Goal: Task Accomplishment & Management: Manage account settings

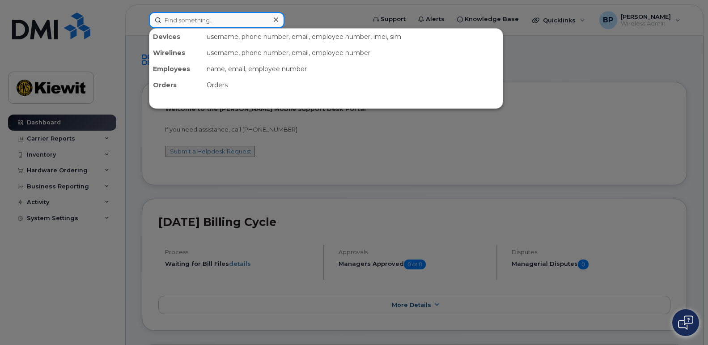
click at [198, 17] on input at bounding box center [216, 20] width 135 height 16
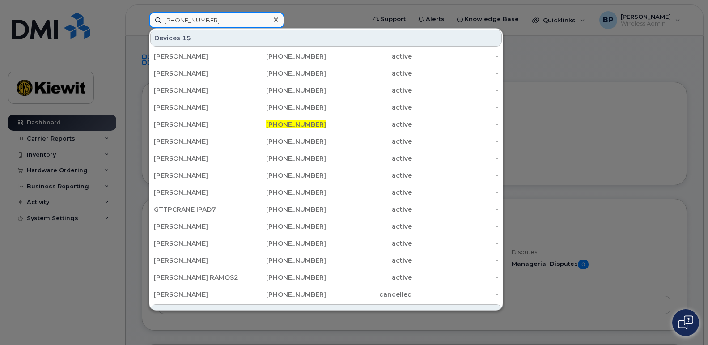
type input "361-500-2634"
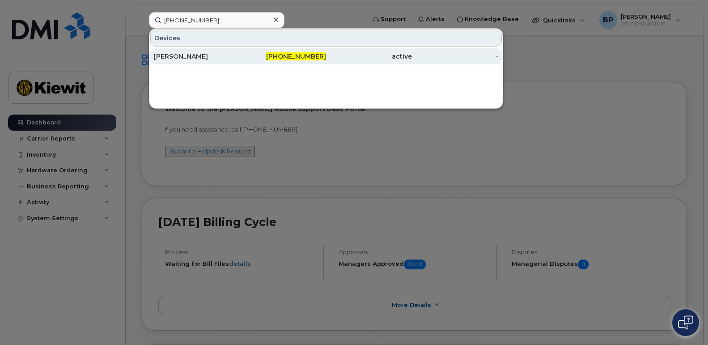
click at [176, 57] on div "CAROL MARKS" at bounding box center [197, 56] width 86 height 9
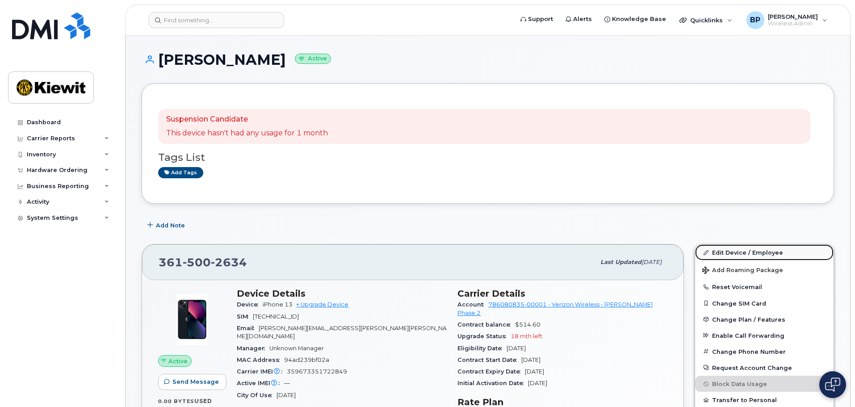
drag, startPoint x: 728, startPoint y: 253, endPoint x: 716, endPoint y: 259, distance: 13.0
click at [707, 253] on link "Edit Device / Employee" at bounding box center [764, 252] width 139 height 16
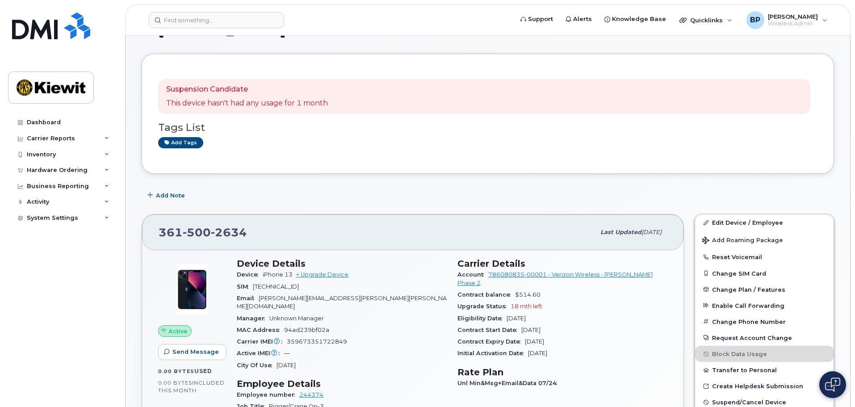
scroll to position [45, 0]
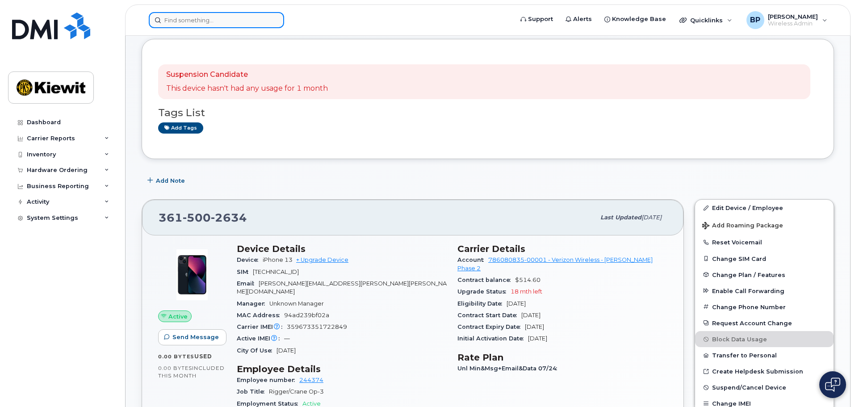
click at [228, 21] on input at bounding box center [216, 20] width 135 height 16
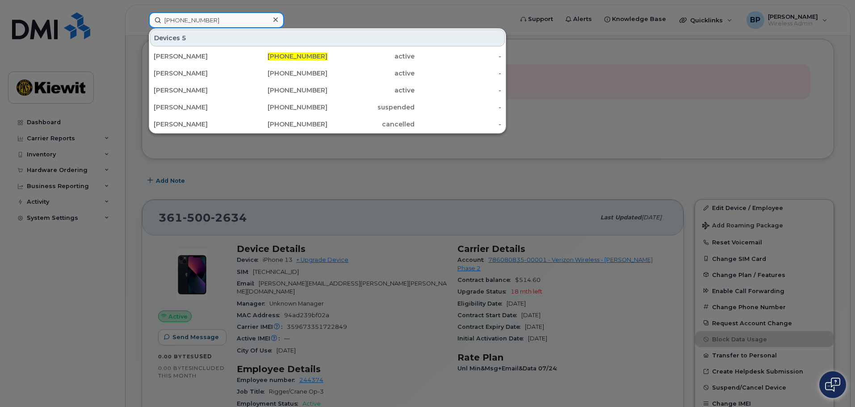
type input "[PHONE_NUMBER]"
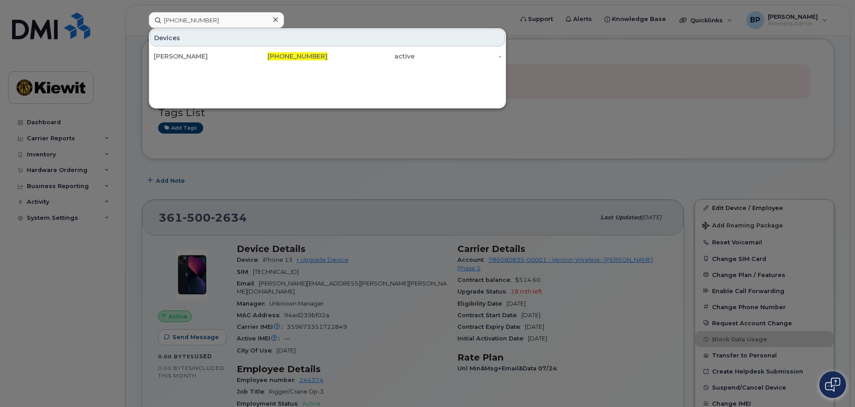
drag, startPoint x: 211, startPoint y: 54, endPoint x: 201, endPoint y: 154, distance: 100.6
click at [211, 54] on div "[PERSON_NAME]" at bounding box center [197, 56] width 87 height 9
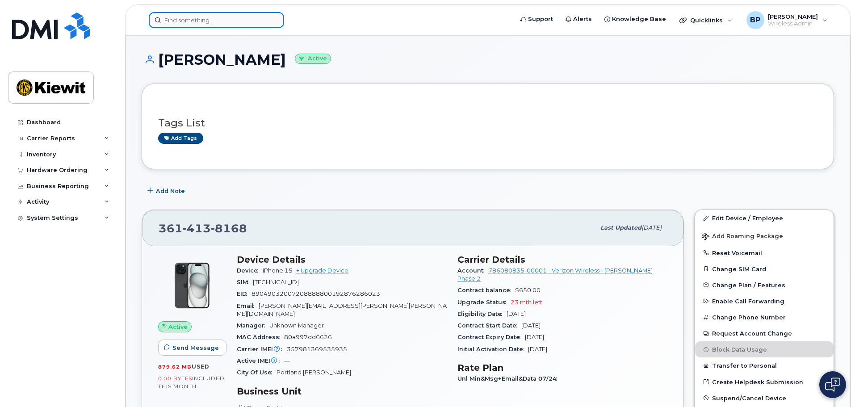
click at [240, 22] on input at bounding box center [216, 20] width 135 height 16
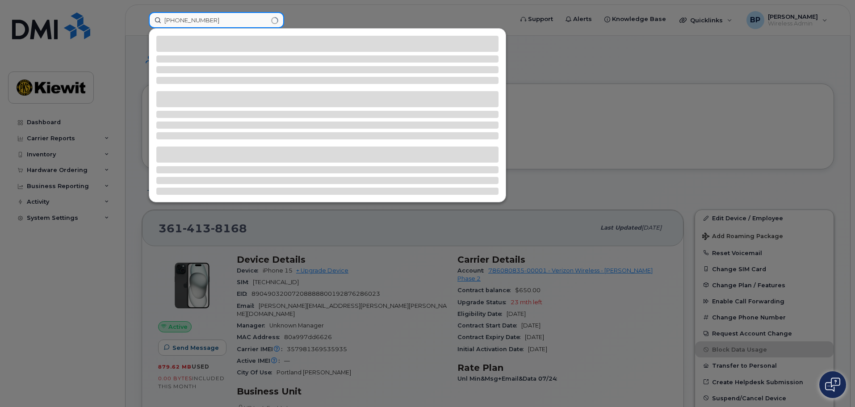
type input "[PHONE_NUMBER]"
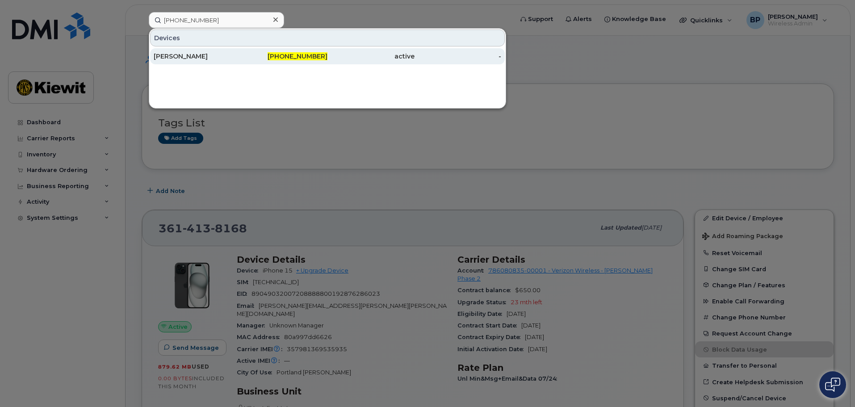
click at [197, 53] on div "[PERSON_NAME]" at bounding box center [197, 56] width 87 height 9
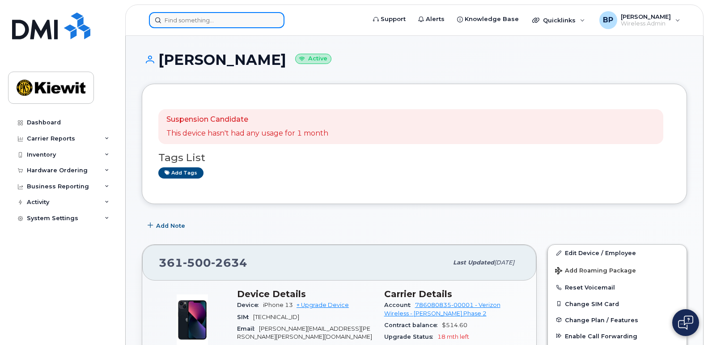
click at [199, 16] on input at bounding box center [216, 20] width 135 height 16
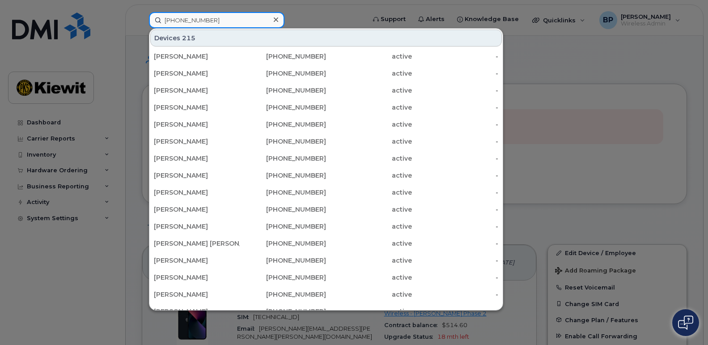
type input "361-238-9848"
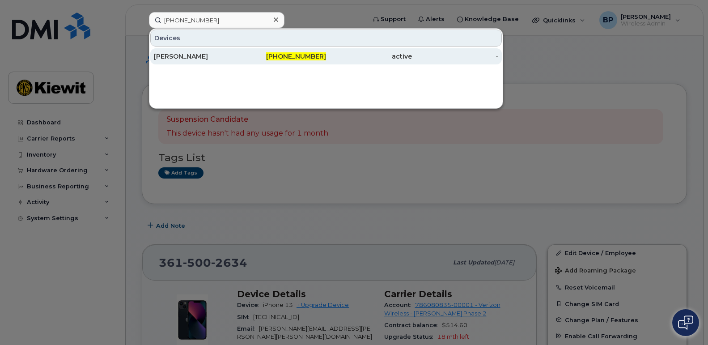
click at [173, 56] on div "DANIEL RODRIGUEZ" at bounding box center [197, 56] width 86 height 9
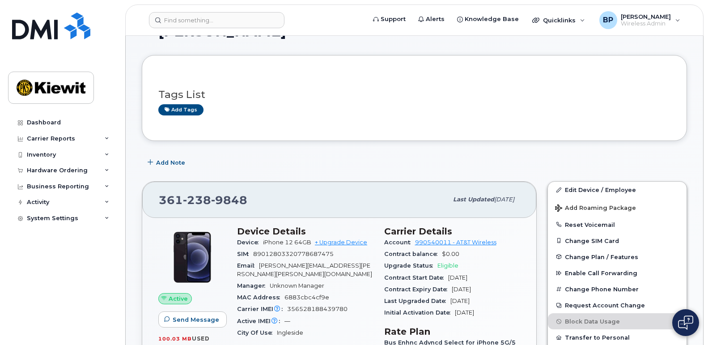
scroll to position [45, 0]
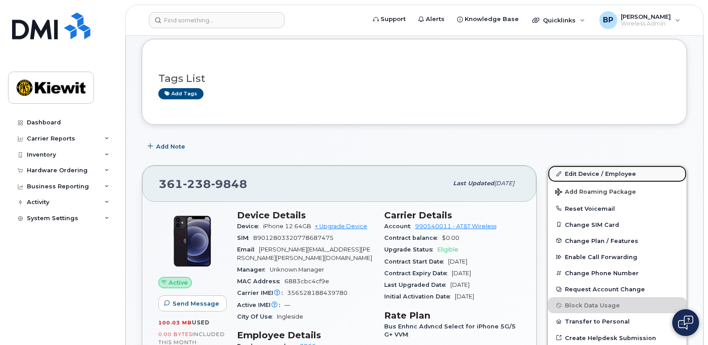
click at [583, 174] on link "Edit Device / Employee" at bounding box center [617, 173] width 139 height 16
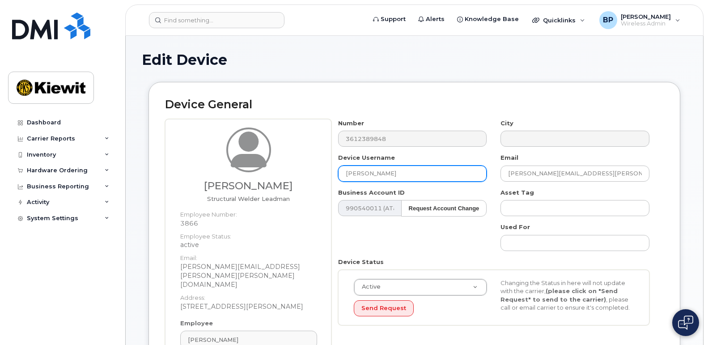
click at [416, 176] on input "[PERSON_NAME]" at bounding box center [412, 173] width 149 height 16
type input "D"
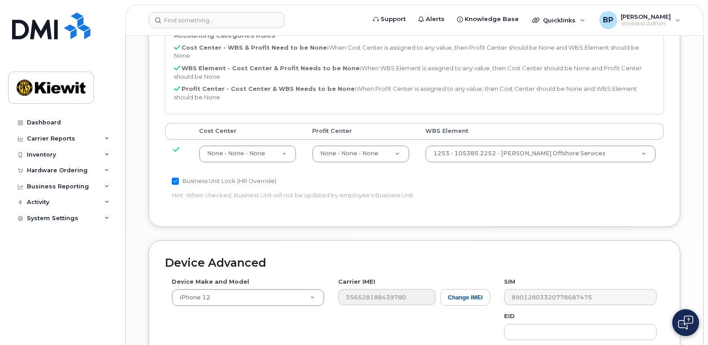
scroll to position [590, 0]
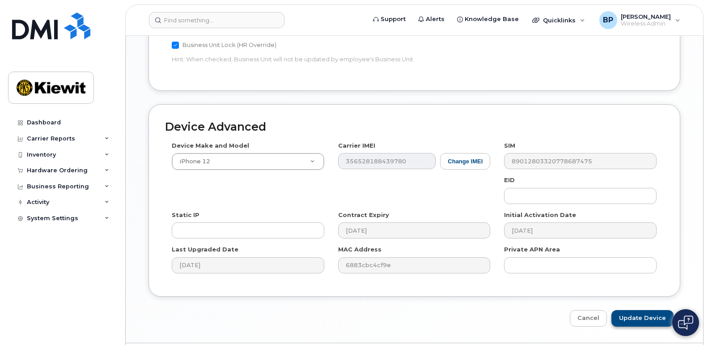
type input "[PERSON_NAME]"
click at [646, 310] on input "Update Device" at bounding box center [642, 318] width 62 height 17
type input "Saving..."
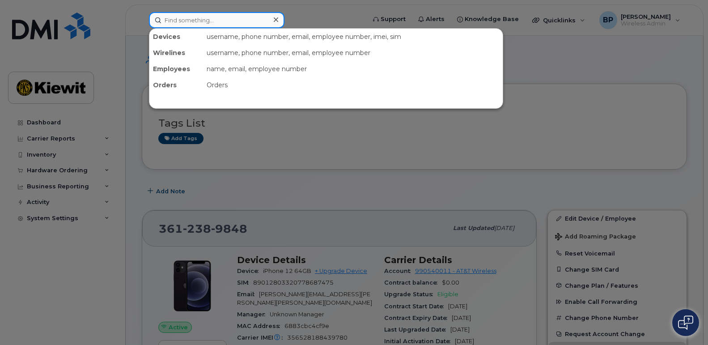
click at [229, 17] on input at bounding box center [216, 20] width 135 height 16
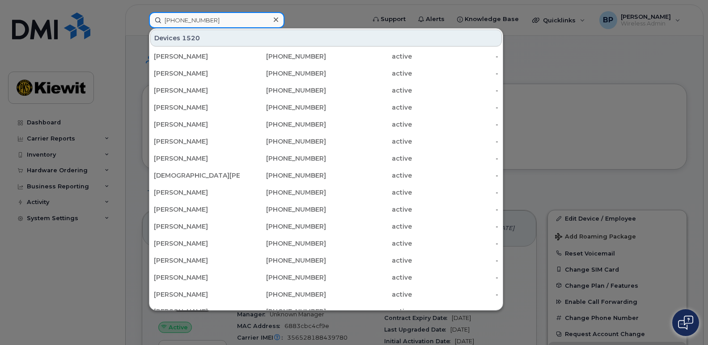
type input "361-385-0554"
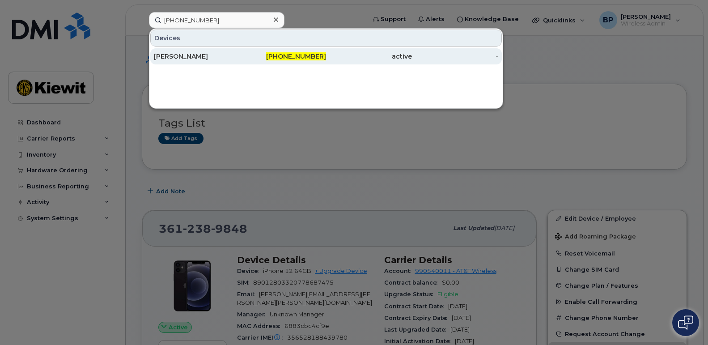
click at [220, 55] on div "MATTHEW WILLIAMS" at bounding box center [197, 56] width 86 height 9
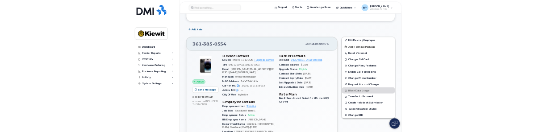
scroll to position [179, 0]
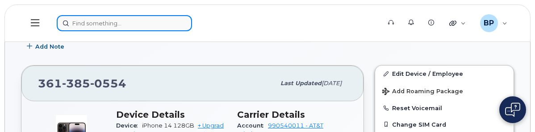
click at [188, 17] on input at bounding box center [124, 23] width 135 height 16
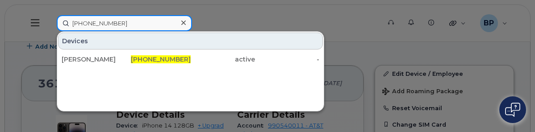
drag, startPoint x: 214, startPoint y: 21, endPoint x: 118, endPoint y: 9, distance: 96.8
click at [118, 15] on div "[PHONE_NUMBER] Devices [PERSON_NAME] [PHONE_NUMBER] active -" at bounding box center [216, 23] width 333 height 16
click at [192, 25] on input "[PHONE_NUMBER]" at bounding box center [124, 23] width 135 height 16
drag, startPoint x: 216, startPoint y: 21, endPoint x: 145, endPoint y: 13, distance: 71.1
click at [149, 15] on div "[PHONE_NUMBER]" at bounding box center [124, 23] width 135 height 16
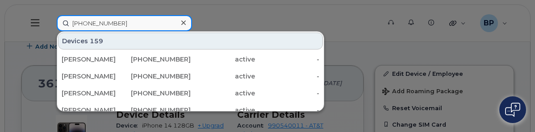
type input "[PHONE_NUMBER]"
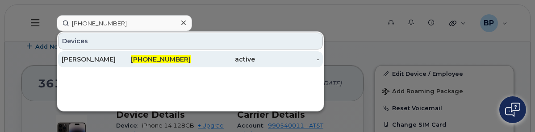
click at [126, 55] on div "[PERSON_NAME]" at bounding box center [94, 59] width 64 height 9
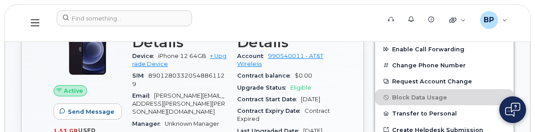
scroll to position [268, 0]
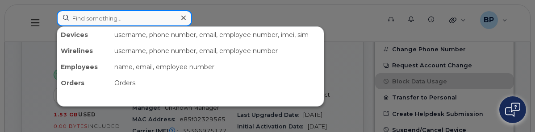
drag, startPoint x: 220, startPoint y: 16, endPoint x: 93, endPoint y: 8, distance: 127.2
click at [92, 10] on div "Devices username, phone number, email, employee number, imei, sim Wirelines use…" at bounding box center [216, 23] width 333 height 26
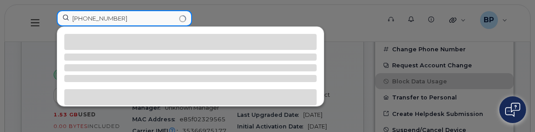
type input "[PHONE_NUMBER]"
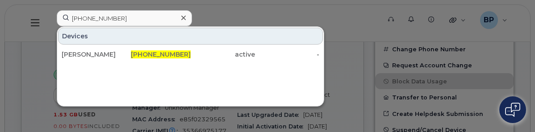
drag, startPoint x: 169, startPoint y: 52, endPoint x: 155, endPoint y: 71, distance: 23.3
click at [126, 52] on div "[PERSON_NAME]" at bounding box center [94, 54] width 64 height 9
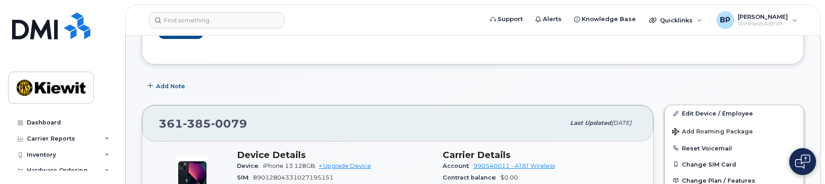
scroll to position [89, 0]
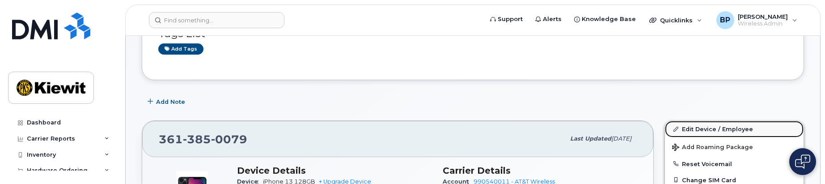
drag, startPoint x: 712, startPoint y: 126, endPoint x: 699, endPoint y: 136, distance: 15.9
click at [535, 126] on link "Edit Device / Employee" at bounding box center [734, 129] width 139 height 16
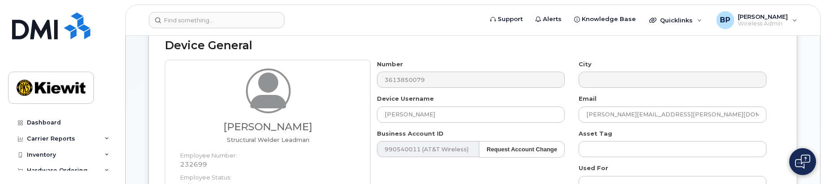
scroll to position [89, 0]
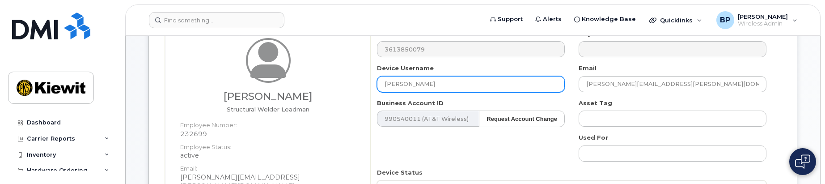
drag, startPoint x: 436, startPoint y: 80, endPoint x: 309, endPoint y: 80, distance: 126.5
click at [310, 79] on div "Justin Gonzales Structural Welder Leadman Employee Number: 232699 Employee Stat…" at bounding box center [472, 168] width 615 height 279
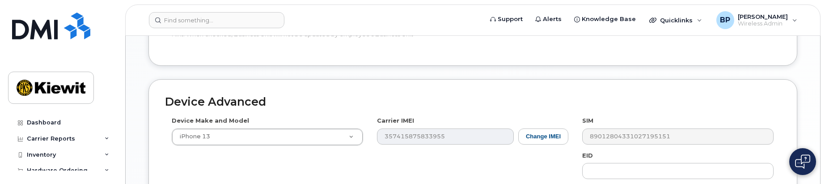
scroll to position [715, 0]
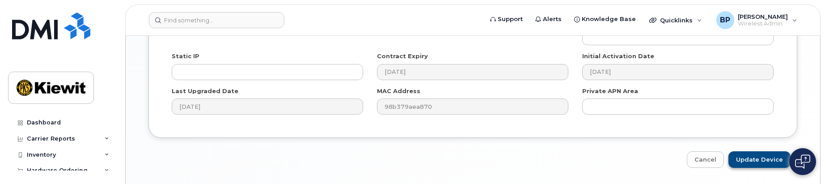
type input "Justin Gonzales1"
drag, startPoint x: 758, startPoint y: 150, endPoint x: 706, endPoint y: 176, distance: 58.2
click at [758, 151] on input "Update Device" at bounding box center [759, 159] width 62 height 17
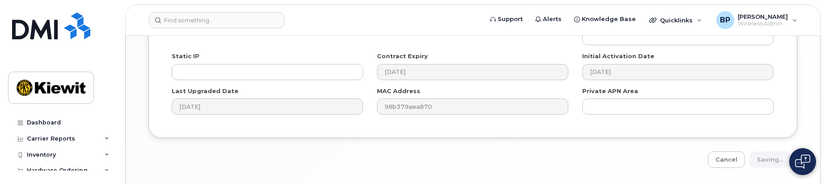
type input "Saving..."
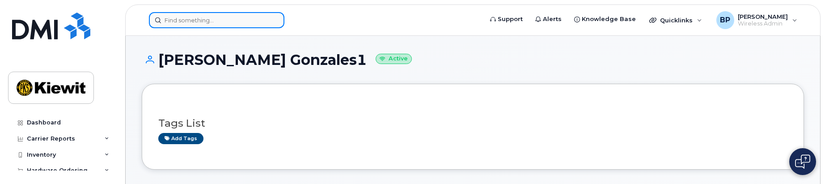
click at [202, 18] on input at bounding box center [216, 20] width 135 height 16
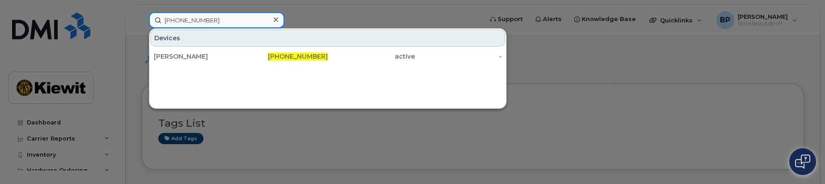
drag, startPoint x: 215, startPoint y: 17, endPoint x: 94, endPoint y: 12, distance: 121.2
click at [142, 12] on div "361-385-0514 Devices CARLOS VELA 361-385-0514 active -" at bounding box center [313, 20] width 342 height 16
click at [232, 24] on input "361-385-0533" at bounding box center [216, 20] width 135 height 16
drag, startPoint x: 230, startPoint y: 21, endPoint x: 128, endPoint y: 6, distance: 102.5
click at [142, 12] on div "361-385-0533 Devices JULIO RODRIGUEZ 361-385-0533 active -" at bounding box center [313, 20] width 342 height 16
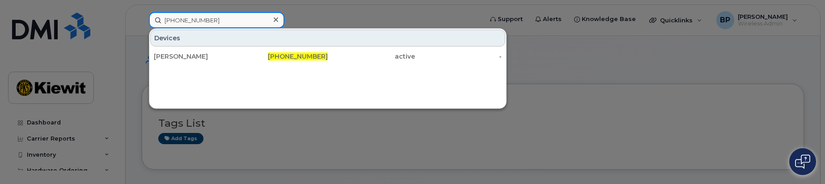
click at [217, 23] on input "361-385-0533" at bounding box center [216, 20] width 135 height 16
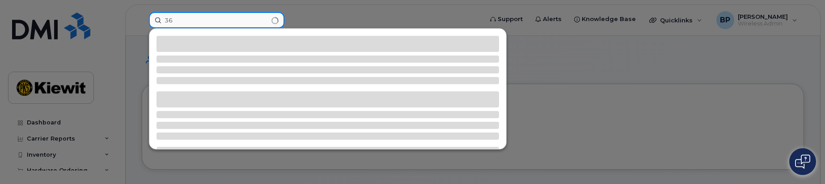
type input "3"
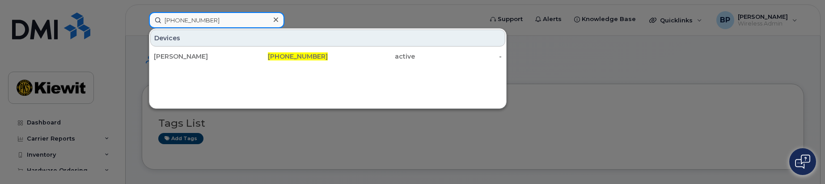
drag, startPoint x: 210, startPoint y: 21, endPoint x: 83, endPoint y: 5, distance: 127.9
click at [142, 12] on div "361-385-0161 Devices JAMES LUNA 361-385-0161 active -" at bounding box center [313, 20] width 342 height 16
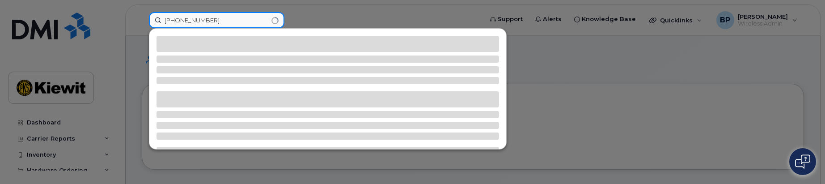
type input "361-238-3630"
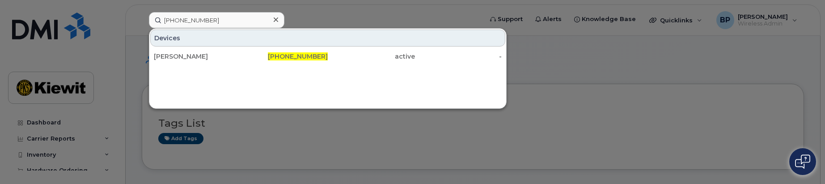
drag, startPoint x: 179, startPoint y: 57, endPoint x: 130, endPoint y: 28, distance: 57.3
click at [179, 57] on div "[PERSON_NAME]" at bounding box center [197, 56] width 87 height 9
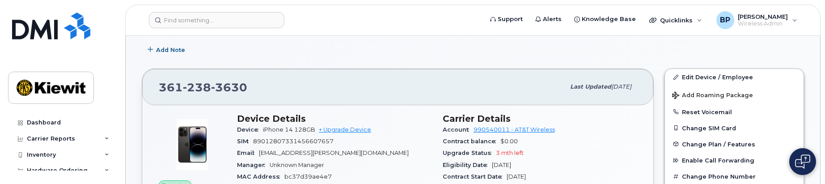
scroll to position [134, 0]
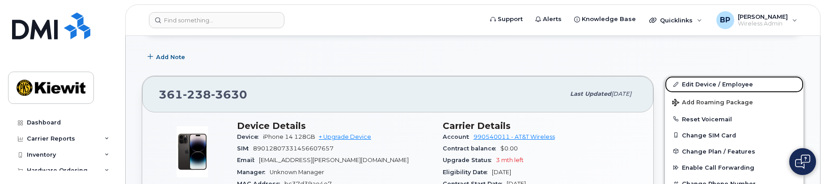
click at [695, 82] on link "Edit Device / Employee" at bounding box center [734, 84] width 139 height 16
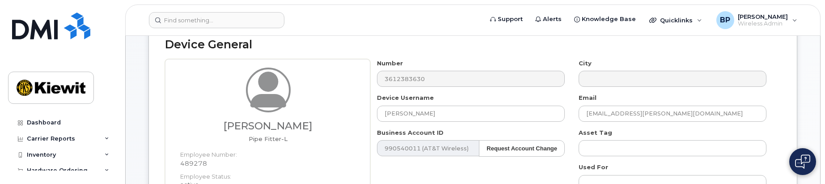
scroll to position [89, 0]
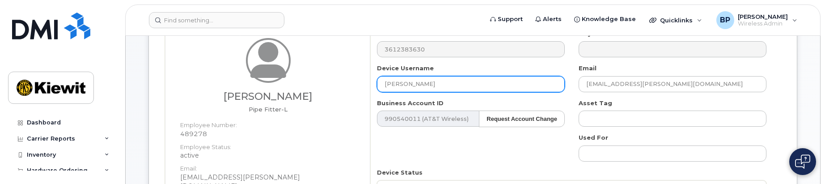
drag, startPoint x: 445, startPoint y: 84, endPoint x: 311, endPoint y: 74, distance: 134.4
click at [312, 74] on div "Antonio Salazar Pipe Fitter-L Employee Number: 489278 Employee Status: active E…" at bounding box center [472, 168] width 615 height 279
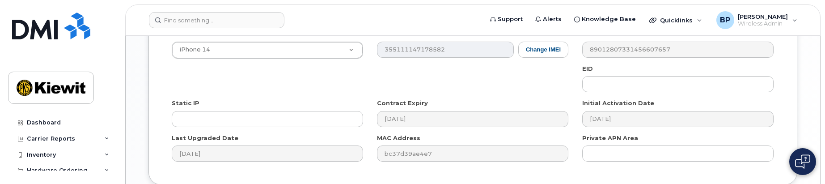
scroll to position [735, 0]
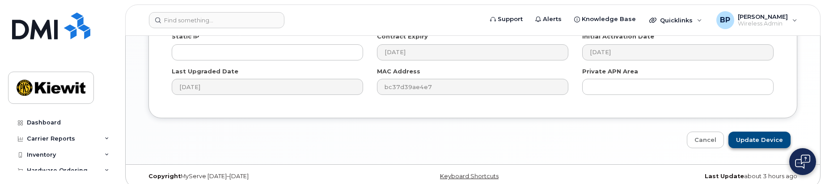
type input "[PERSON_NAME]"
click at [758, 131] on input "Update Device" at bounding box center [759, 139] width 62 height 17
type input "Saving..."
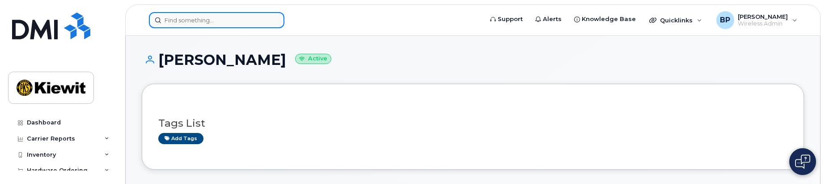
click at [185, 20] on input at bounding box center [216, 20] width 135 height 16
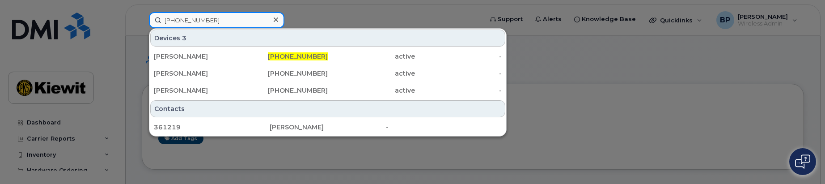
type input "[PHONE_NUMBER]"
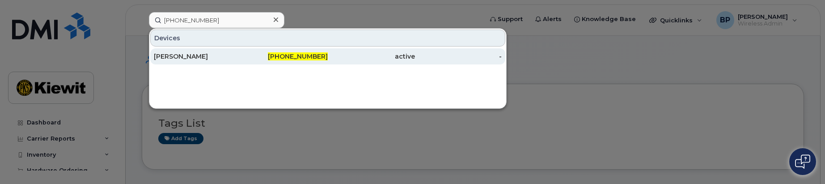
click at [191, 55] on div "[PERSON_NAME]" at bounding box center [197, 56] width 87 height 9
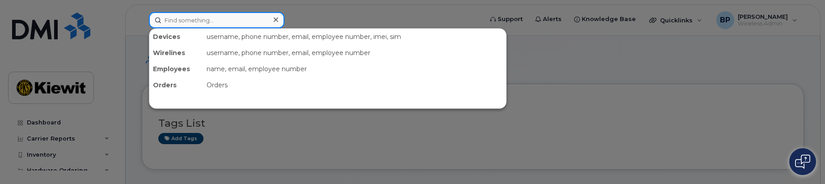
click at [219, 14] on input at bounding box center [216, 20] width 135 height 16
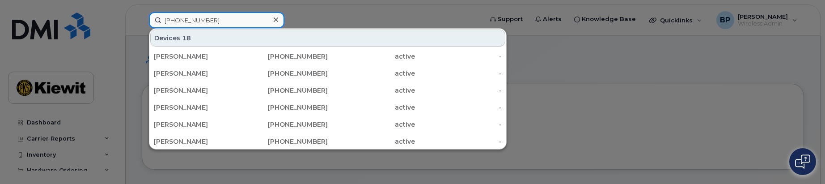
type input "361-413-9409"
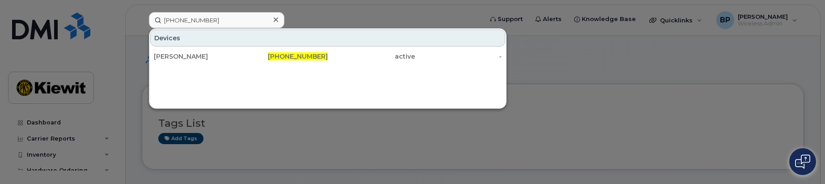
drag, startPoint x: 310, startPoint y: 59, endPoint x: 337, endPoint y: 86, distance: 37.6
click at [310, 59] on span "361-413-9409" at bounding box center [298, 56] width 60 height 8
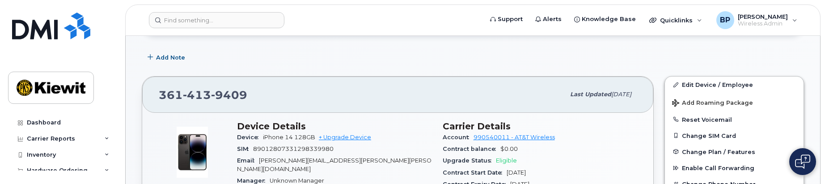
scroll to position [134, 0]
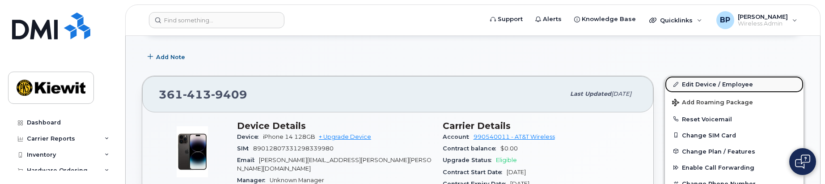
click at [701, 87] on link "Edit Device / Employee" at bounding box center [734, 84] width 139 height 16
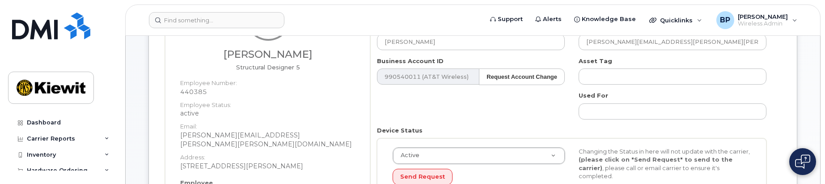
scroll to position [89, 0]
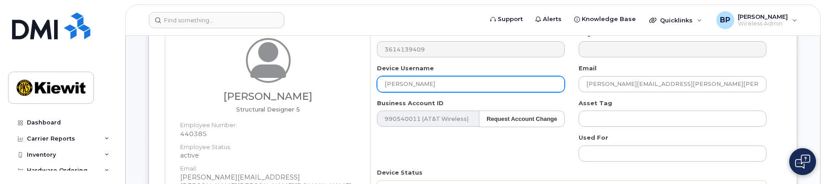
click at [428, 83] on input "[PERSON_NAME]" at bounding box center [471, 84] width 188 height 16
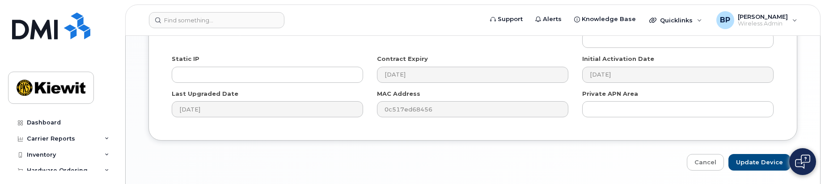
scroll to position [715, 0]
type input "[PERSON_NAME]"
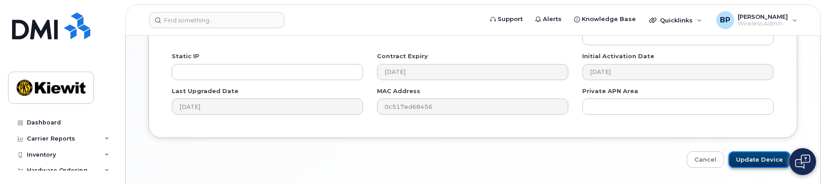
click at [744, 151] on input "Update Device" at bounding box center [759, 159] width 62 height 17
type input "Saving..."
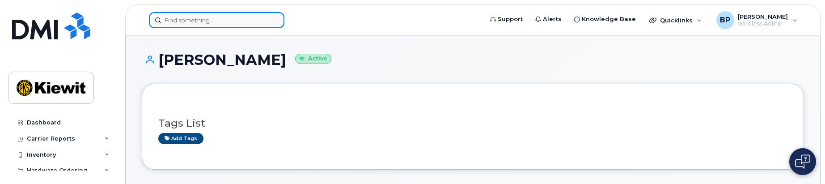
click at [218, 21] on input at bounding box center [216, 20] width 135 height 16
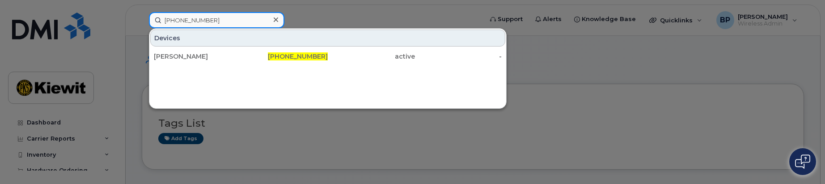
click at [231, 22] on input "361-222-5909" at bounding box center [216, 20] width 135 height 16
drag, startPoint x: 231, startPoint y: 22, endPoint x: 126, endPoint y: 3, distance: 105.9
click at [142, 12] on div "361-222-5909 Devices MATTHEW GEORGE 361-222-5909 active -" at bounding box center [313, 20] width 342 height 16
drag, startPoint x: 215, startPoint y: 22, endPoint x: 113, endPoint y: 2, distance: 104.0
click at [142, 12] on div "361-385-0166 Devices ANDREW CASTILLO 361-385-0166 active -" at bounding box center [313, 20] width 342 height 16
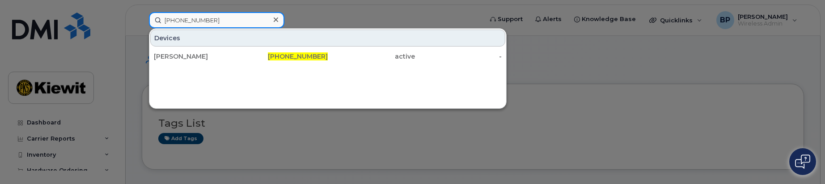
drag, startPoint x: 225, startPoint y: 21, endPoint x: 101, endPoint y: 7, distance: 124.1
click at [142, 12] on div "361-385-0643 Devices RAMON ORTIZ 361-385-0643 active -" at bounding box center [313, 20] width 342 height 16
click at [237, 24] on input "361-385-0713" at bounding box center [216, 20] width 135 height 16
drag, startPoint x: 227, startPoint y: 21, endPoint x: 162, endPoint y: 12, distance: 65.4
click at [162, 12] on input "361-385-0713" at bounding box center [216, 20] width 135 height 16
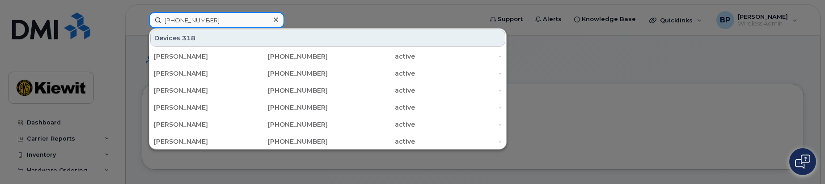
type input "361-385-0219"
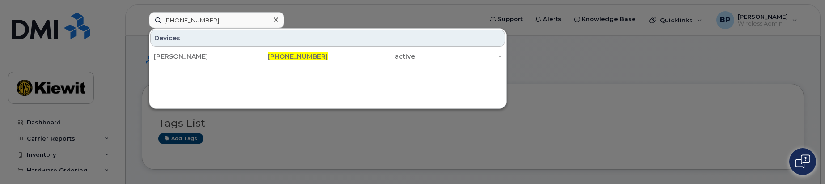
drag, startPoint x: 195, startPoint y: 56, endPoint x: 212, endPoint y: 97, distance: 44.3
click at [195, 56] on div "JESUS RIVERA" at bounding box center [197, 56] width 87 height 9
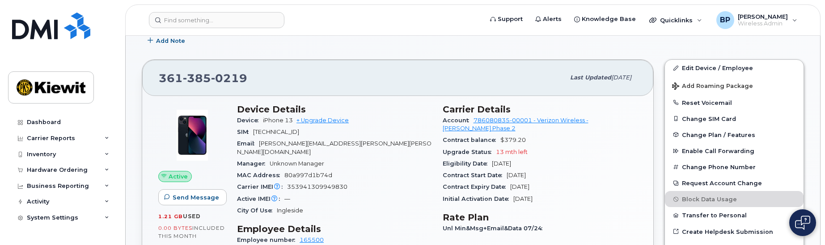
scroll to position [134, 0]
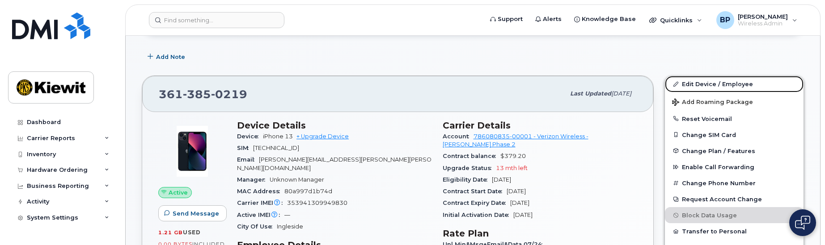
drag, startPoint x: 713, startPoint y: 84, endPoint x: 634, endPoint y: 133, distance: 93.3
click at [713, 84] on link "Edit Device / Employee" at bounding box center [734, 84] width 139 height 16
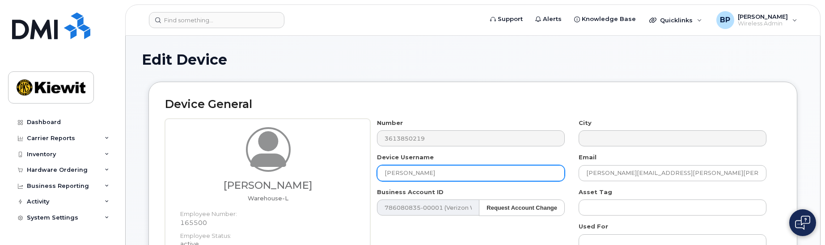
drag, startPoint x: 437, startPoint y: 169, endPoint x: 334, endPoint y: 167, distance: 102.8
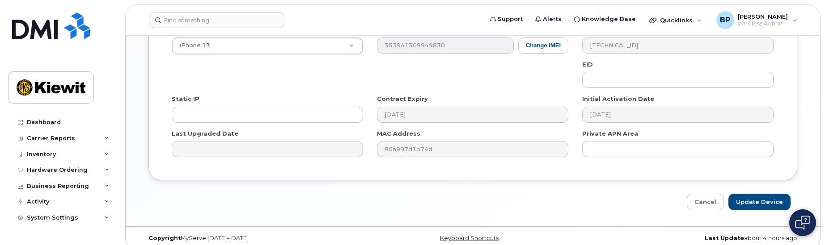
scroll to position [673, 0]
type input "[PERSON_NAME].[PERSON_NAME]"
click at [750, 193] on input "Update Device" at bounding box center [759, 201] width 62 height 17
type input "Saving..."
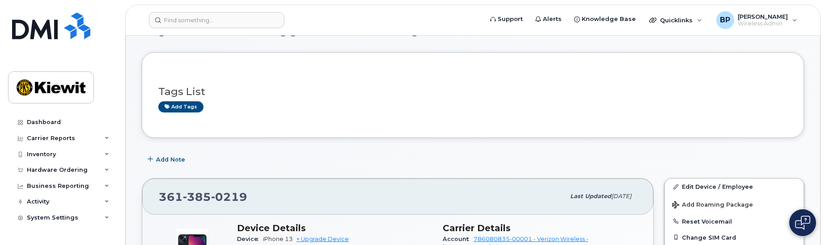
scroll to position [45, 0]
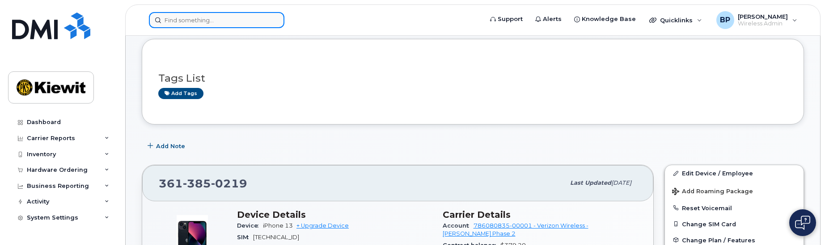
drag, startPoint x: 188, startPoint y: 20, endPoint x: 195, endPoint y: 24, distance: 8.4
click at [195, 20] on input at bounding box center [216, 20] width 135 height 16
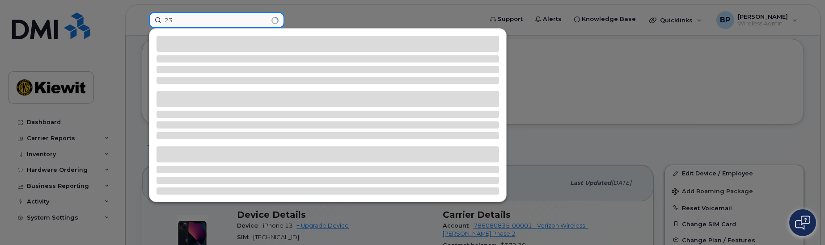
type input "2"
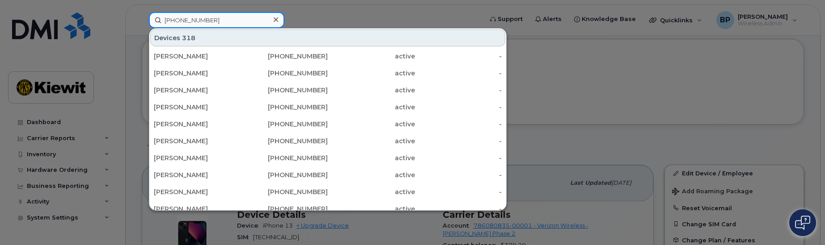
type input "361-385-0377"
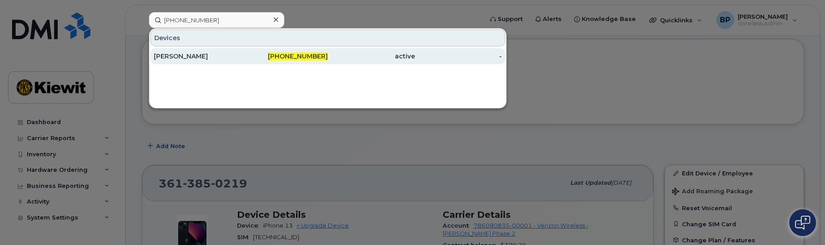
click at [160, 58] on div "[PERSON_NAME]" at bounding box center [197, 56] width 87 height 9
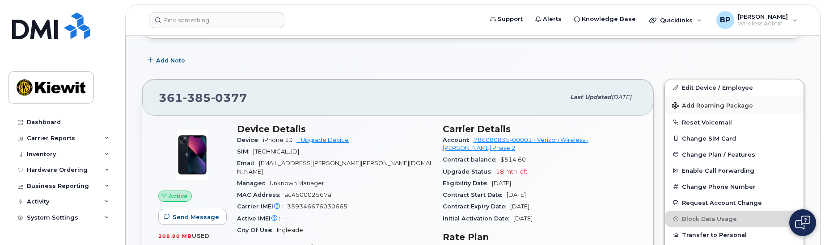
scroll to position [134, 0]
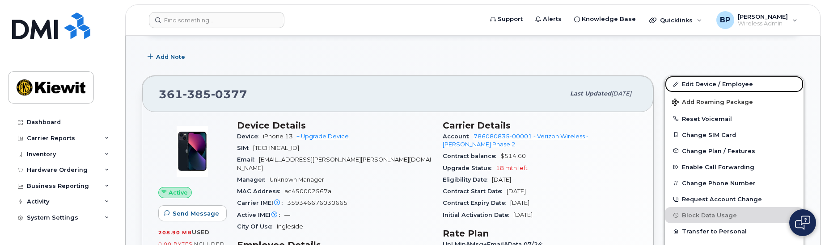
drag, startPoint x: 693, startPoint y: 82, endPoint x: 593, endPoint y: 112, distance: 104.5
click at [693, 82] on link "Edit Device / Employee" at bounding box center [734, 84] width 139 height 16
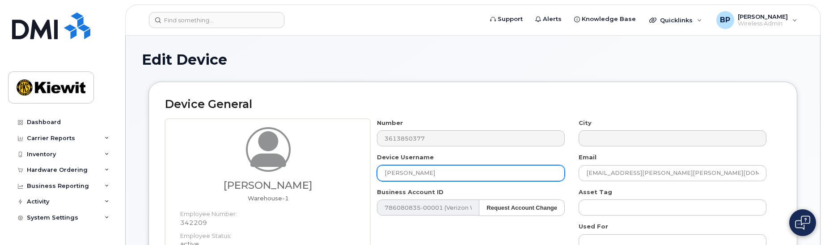
drag, startPoint x: 459, startPoint y: 172, endPoint x: 261, endPoint y: 165, distance: 198.6
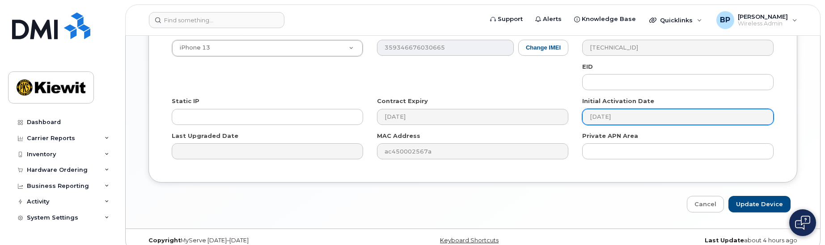
scroll to position [673, 0]
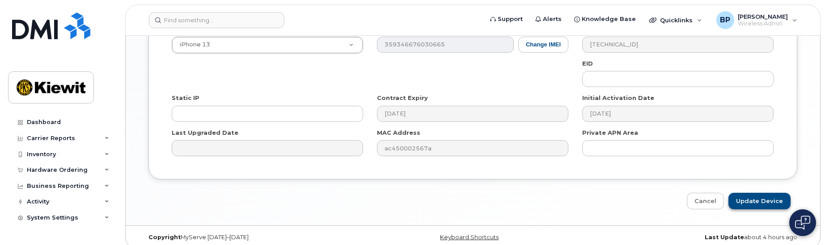
type input "[PERSON_NAME] [PERSON_NAME]"
drag, startPoint x: 745, startPoint y: 192, endPoint x: 654, endPoint y: 244, distance: 104.5
click at [745, 193] on input "Update Device" at bounding box center [759, 201] width 62 height 17
type input "Saving..."
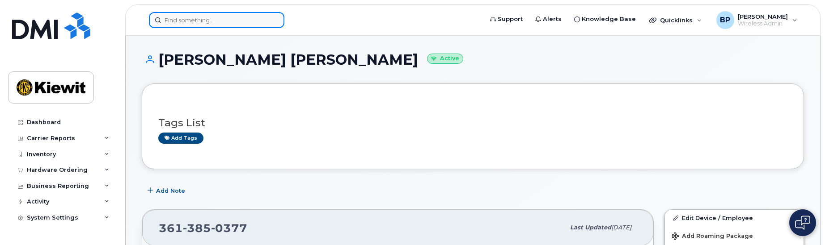
drag, startPoint x: 205, startPoint y: 21, endPoint x: 202, endPoint y: 25, distance: 5.4
click at [205, 21] on input at bounding box center [216, 20] width 135 height 16
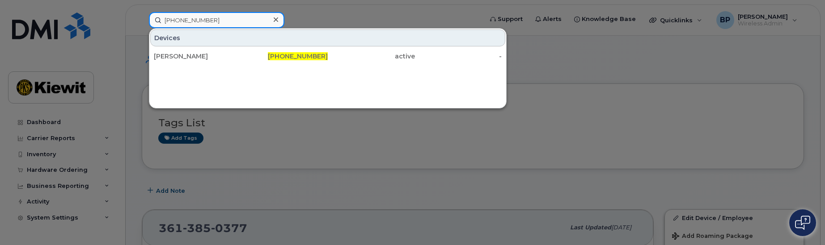
click at [232, 19] on input "[PHONE_NUMBER]" at bounding box center [216, 20] width 135 height 16
drag, startPoint x: 231, startPoint y: 20, endPoint x: 80, endPoint y: 12, distance: 151.3
click at [142, 12] on div "361-563-6275 Devices RAMON GARZA 361-563-6275 active -" at bounding box center [313, 20] width 342 height 16
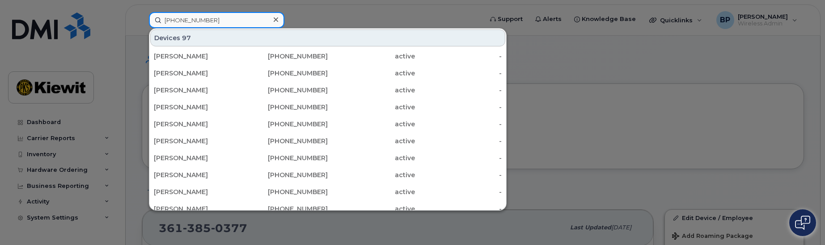
type input "361-238-9006"
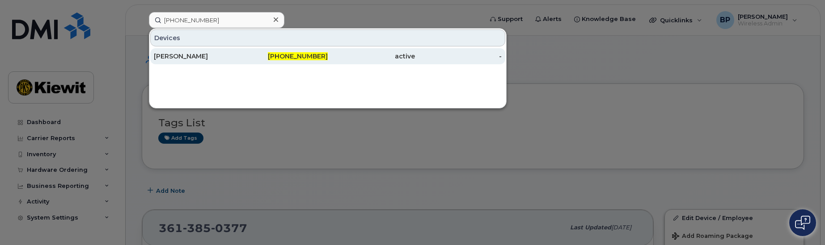
click at [180, 57] on div "[PERSON_NAME]" at bounding box center [197, 56] width 87 height 9
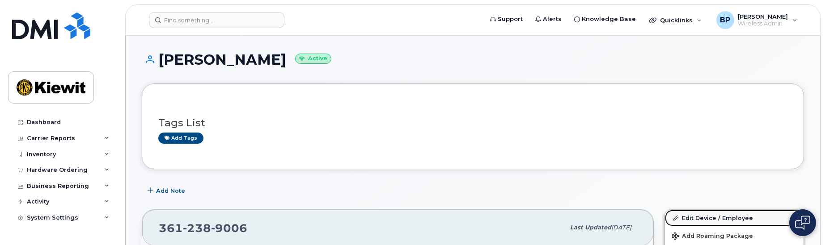
click at [707, 216] on link "Edit Device / Employee" at bounding box center [734, 218] width 139 height 16
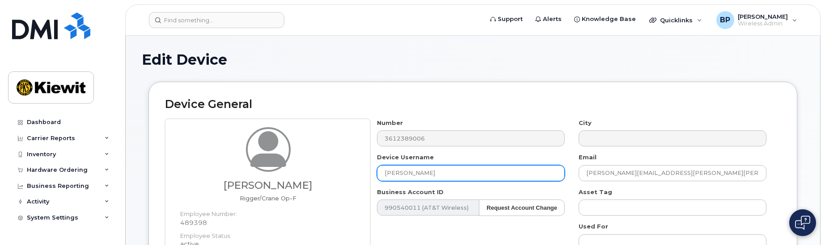
drag, startPoint x: 428, startPoint y: 173, endPoint x: 368, endPoint y: 171, distance: 60.4
type input "a"
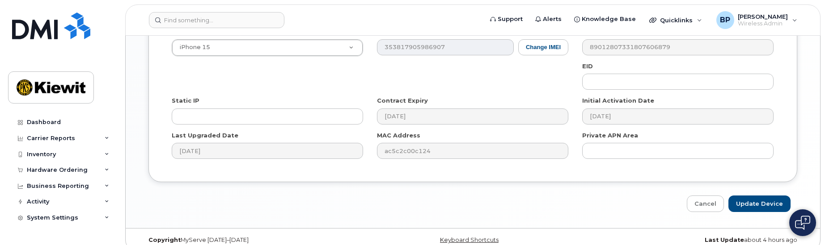
scroll to position [673, 0]
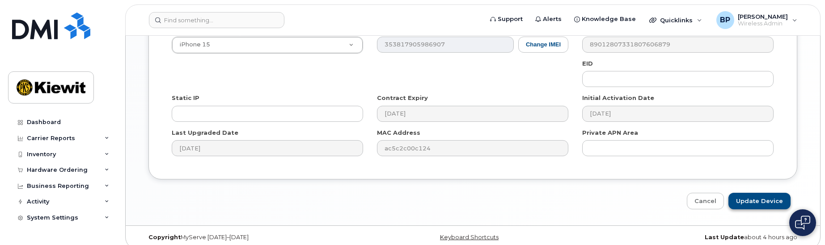
type input "[PERSON_NAME]"
click at [763, 193] on input "Update Device" at bounding box center [759, 201] width 62 height 17
type input "Saving..."
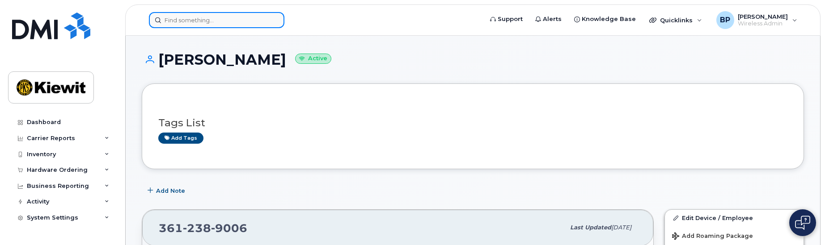
drag, startPoint x: 211, startPoint y: 21, endPoint x: 219, endPoint y: 25, distance: 9.4
click at [211, 21] on input at bounding box center [216, 20] width 135 height 16
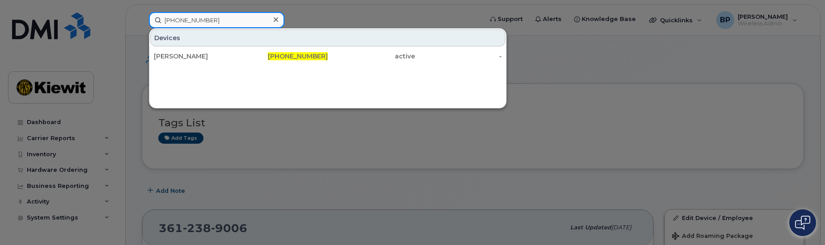
click at [215, 18] on input "361-385-0692" at bounding box center [216, 20] width 135 height 16
drag, startPoint x: 215, startPoint y: 18, endPoint x: 115, endPoint y: 15, distance: 99.3
click at [142, 13] on div "361-385-0692 Devices MIKE STEMPELMANN 361-385-0692 active -" at bounding box center [313, 20] width 342 height 16
drag, startPoint x: 225, startPoint y: 21, endPoint x: 114, endPoint y: 17, distance: 111.8
click at [142, 17] on div "361-385-6101 Devices NOEL GUERRERO 361-385-6101 active -" at bounding box center [313, 20] width 342 height 16
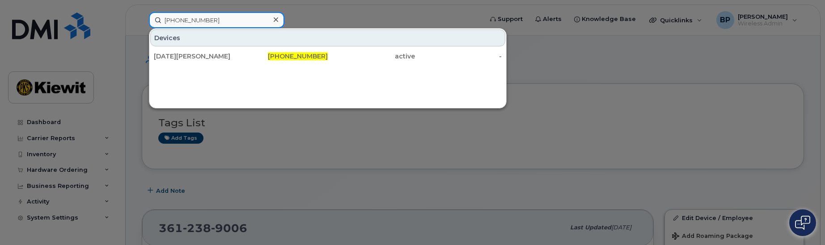
click at [214, 23] on input "361-385-6101" at bounding box center [216, 20] width 135 height 16
drag, startPoint x: 214, startPoint y: 23, endPoint x: 133, endPoint y: 20, distance: 81.0
click at [142, 20] on div "361-385-6101 Devices NOEL GUERRERO 361-385-6101 active -" at bounding box center [313, 20] width 342 height 16
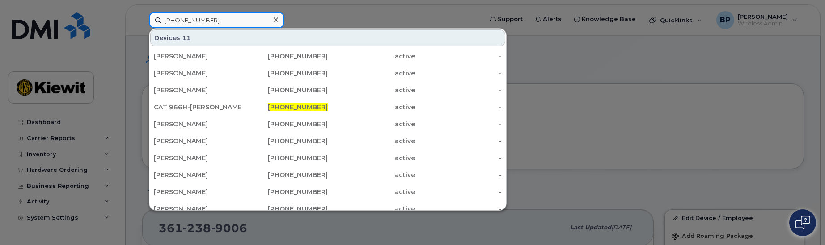
type input "361-222-7339"
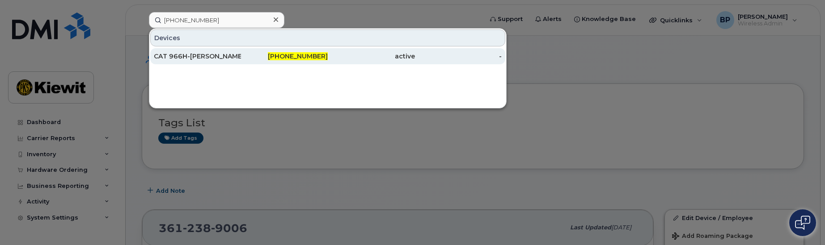
click at [209, 57] on div "CAT 966H-[PERSON_NAME]" at bounding box center [197, 56] width 87 height 9
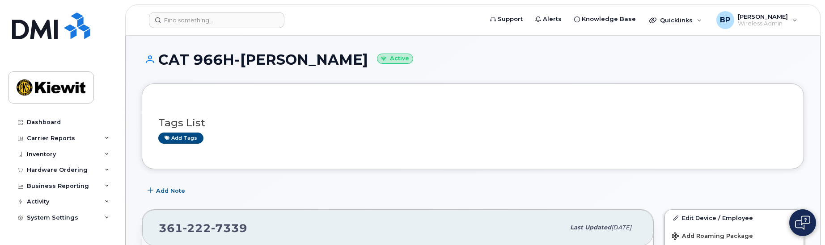
scroll to position [45, 0]
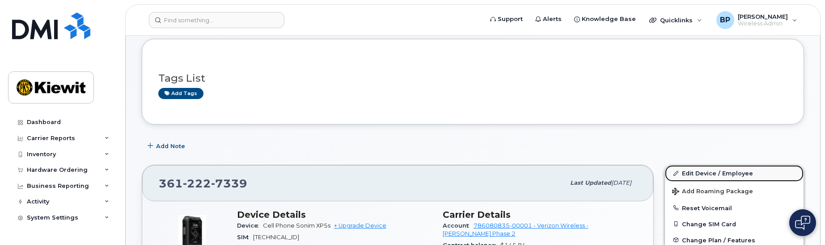
click at [691, 172] on link "Edit Device / Employee" at bounding box center [734, 173] width 139 height 16
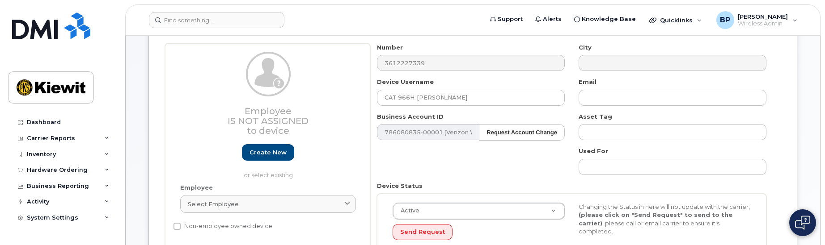
scroll to position [89, 0]
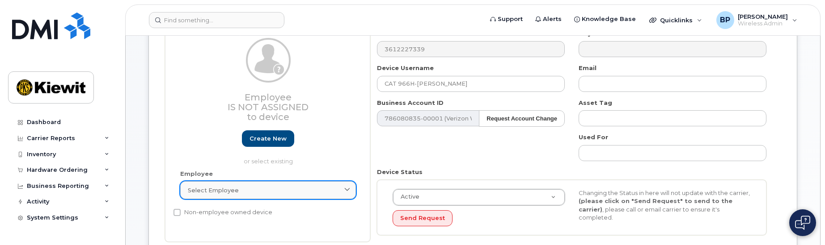
click at [348, 192] on icon at bounding box center [347, 191] width 6 height 6
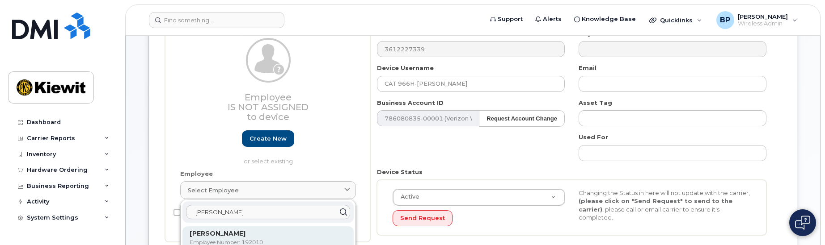
type input "[PERSON_NAME]"
click at [223, 236] on strong "[PERSON_NAME]" at bounding box center [218, 234] width 56 height 8
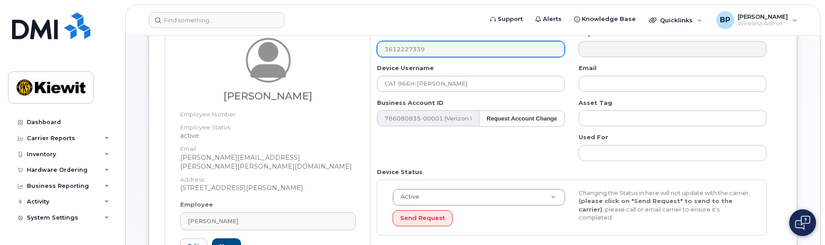
type input "192010"
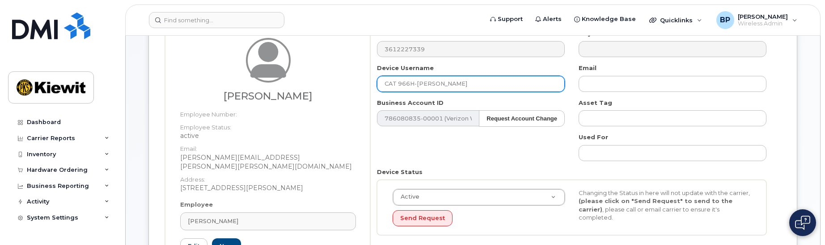
drag, startPoint x: 454, startPoint y: 82, endPoint x: 339, endPoint y: 82, distance: 114.9
click at [339, 82] on div "Juan Gamez Employee Number: Employee Status: active Email: JUAN.GAMEZ@KIEWIT.CO…" at bounding box center [472, 159] width 615 height 260
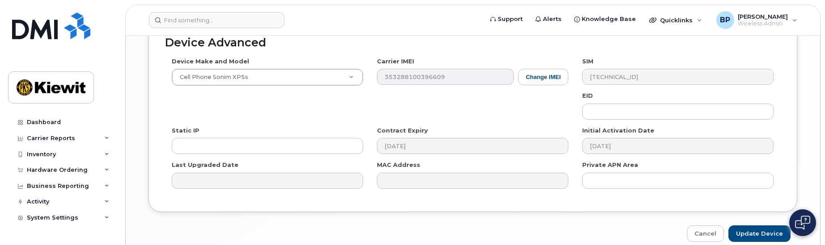
scroll to position [654, 0]
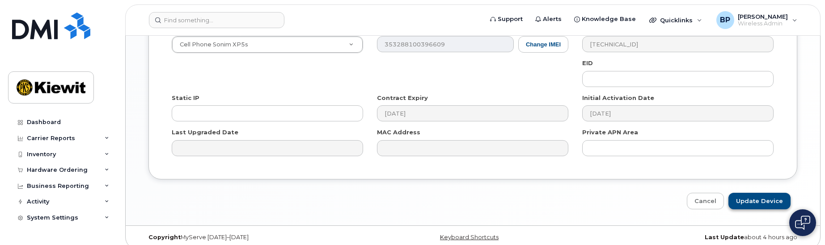
type input "Juan Gamez - Forklift"
drag, startPoint x: 749, startPoint y: 190, endPoint x: 720, endPoint y: 210, distance: 35.1
click at [749, 193] on input "Update Device" at bounding box center [759, 201] width 62 height 17
type input "Saving..."
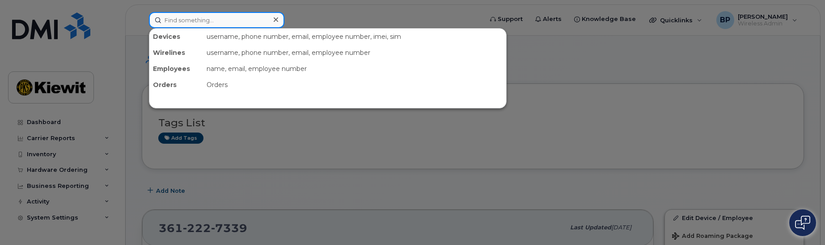
click at [182, 23] on input at bounding box center [216, 20] width 135 height 16
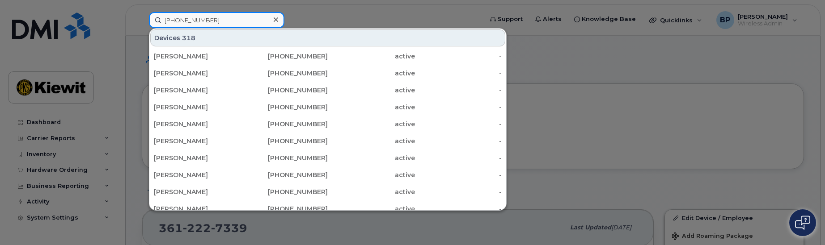
type input "[PHONE_NUMBER]"
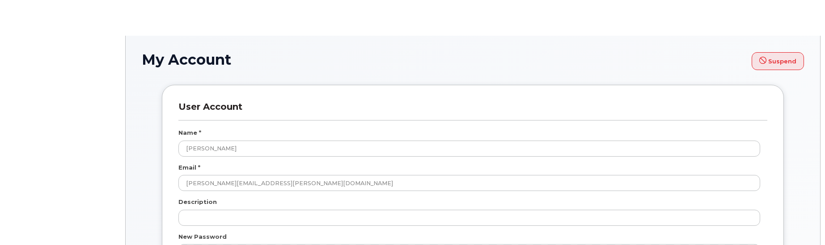
select select
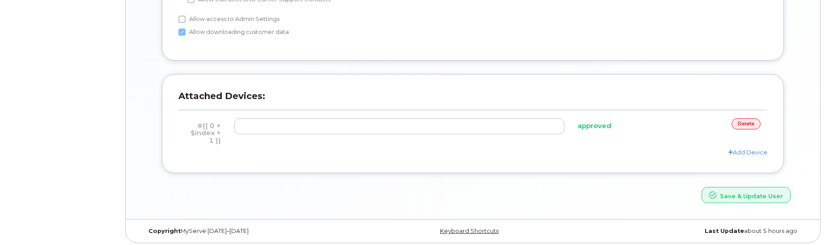
scroll to position [733, 0]
